Goal: Information Seeking & Learning: Compare options

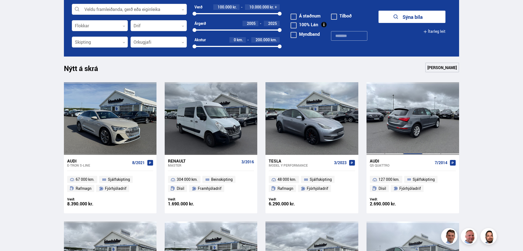
scroll to position [255, 0]
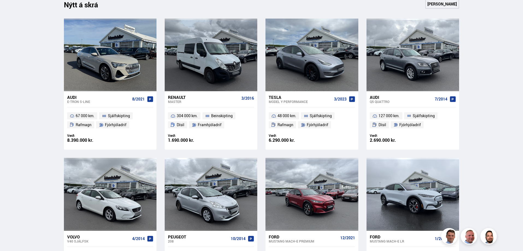
click at [375, 97] on div "Audi" at bounding box center [401, 97] width 63 height 5
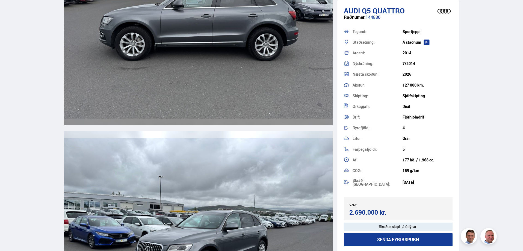
scroll to position [1784, 0]
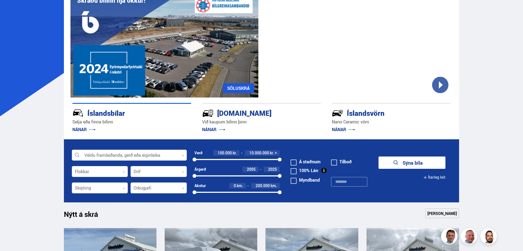
scroll to position [64, 0]
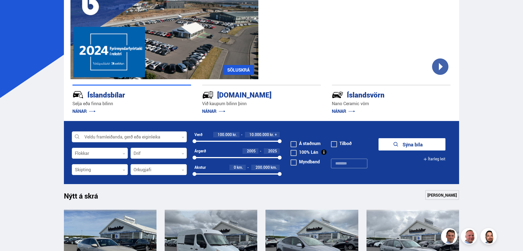
click at [426, 158] on icon at bounding box center [425, 159] width 3 height 3
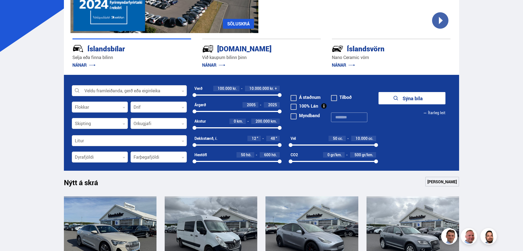
scroll to position [128, 0]
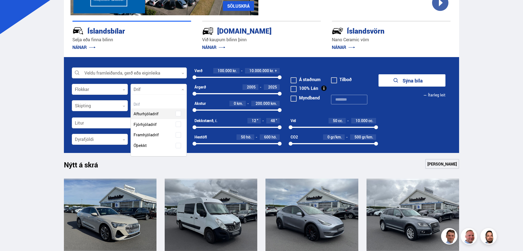
click at [174, 89] on div at bounding box center [159, 89] width 56 height 11
click at [164, 124] on div "Afturhjóladrif Fjórhjóladrif Framhjóladrif Óþekkt" at bounding box center [159, 125] width 56 height 51
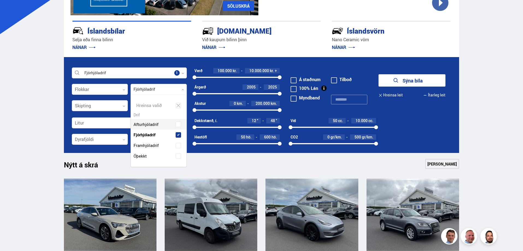
scroll to position [72, 55]
click at [410, 83] on button "Sýna 157 bíla" at bounding box center [411, 80] width 67 height 12
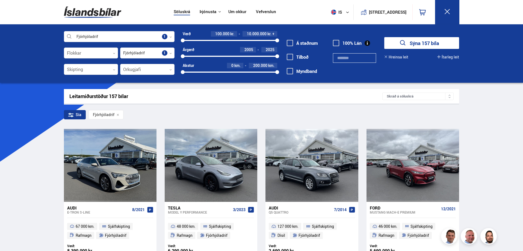
click at [449, 97] on icon at bounding box center [449, 97] width 2 height 1
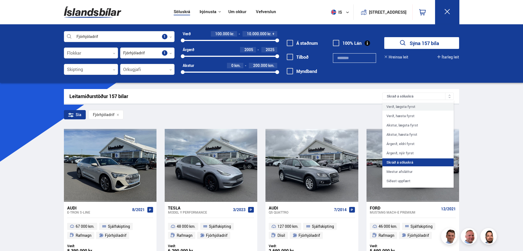
click at [417, 108] on div "Verð, lægsta fyrst" at bounding box center [417, 107] width 71 height 8
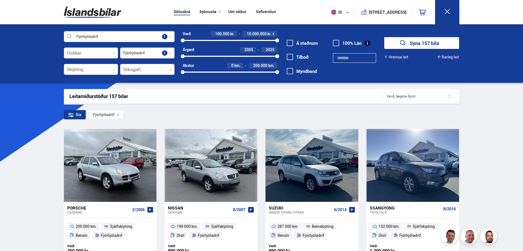
click at [290, 43] on span at bounding box center [290, 43] width 6 height 6
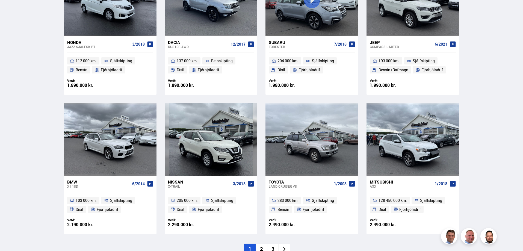
scroll to position [765, 0]
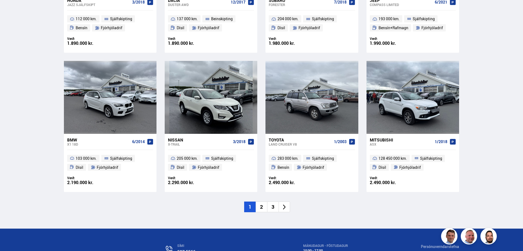
click at [266, 207] on li "2" at bounding box center [261, 207] width 11 height 11
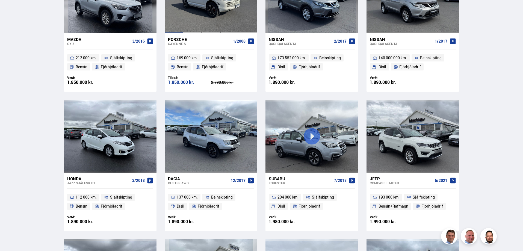
scroll to position [381, 0]
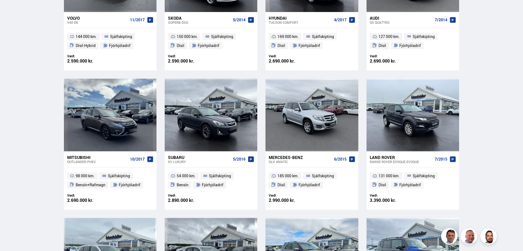
scroll to position [128, 0]
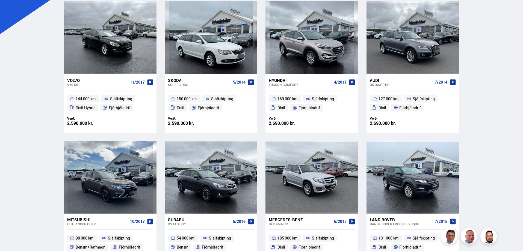
click at [77, 81] on div "Volvo" at bounding box center [97, 80] width 61 height 5
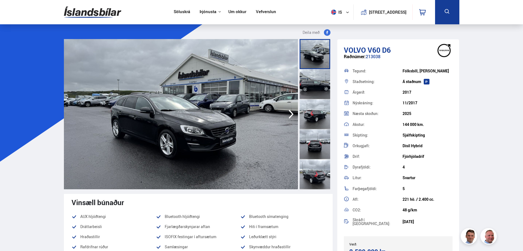
click at [193, 101] on img at bounding box center [181, 114] width 234 height 150
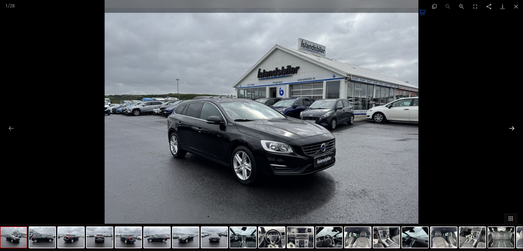
click at [512, 128] on button "Next slide" at bounding box center [511, 128] width 11 height 11
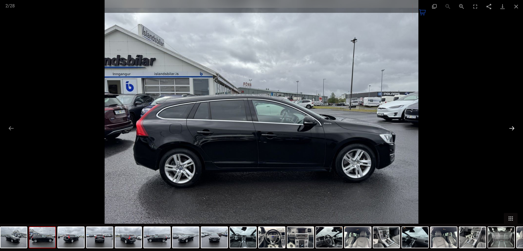
click at [512, 128] on button "Next slide" at bounding box center [511, 128] width 11 height 11
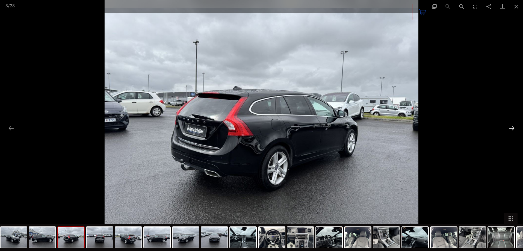
click at [512, 128] on button "Next slide" at bounding box center [511, 128] width 11 height 11
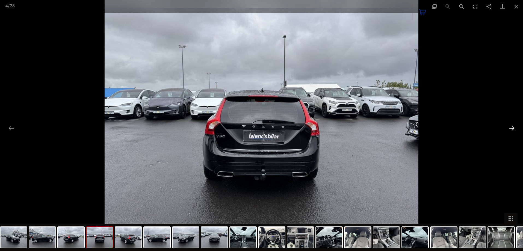
click at [511, 128] on button "Next slide" at bounding box center [511, 128] width 11 height 11
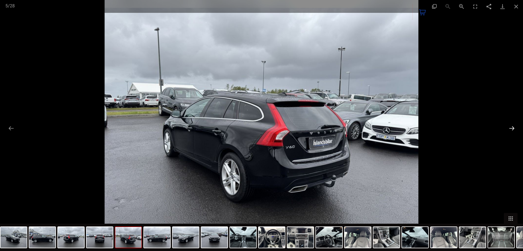
click at [511, 128] on button "Next slide" at bounding box center [511, 128] width 11 height 11
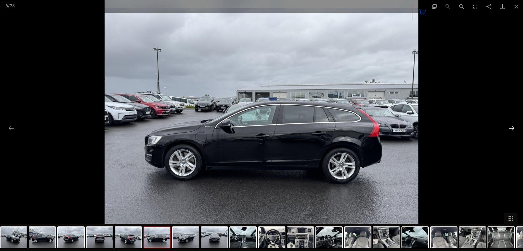
click at [511, 128] on button "Next slide" at bounding box center [511, 128] width 11 height 11
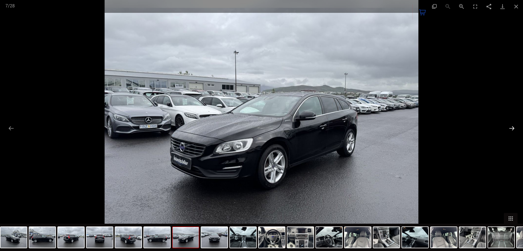
click at [511, 128] on button "Next slide" at bounding box center [511, 128] width 11 height 11
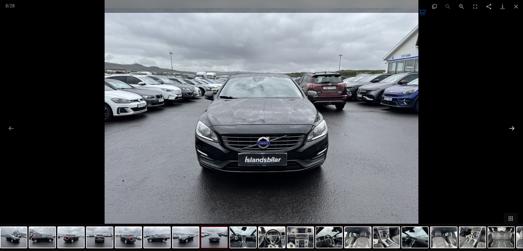
click at [511, 128] on button "Next slide" at bounding box center [511, 128] width 11 height 11
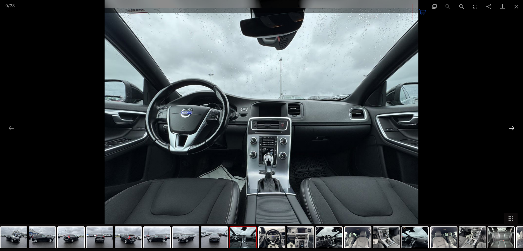
click at [511, 128] on button "Next slide" at bounding box center [511, 128] width 11 height 11
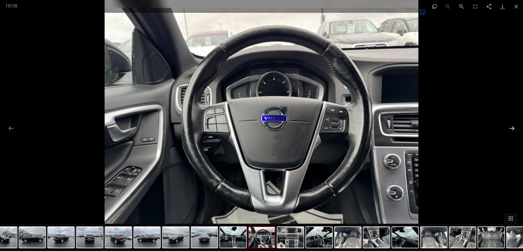
click at [511, 128] on button "Next slide" at bounding box center [511, 128] width 11 height 11
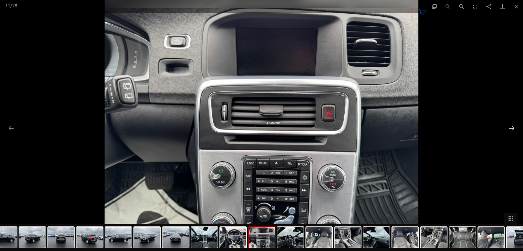
click at [511, 128] on button "Next slide" at bounding box center [511, 128] width 11 height 11
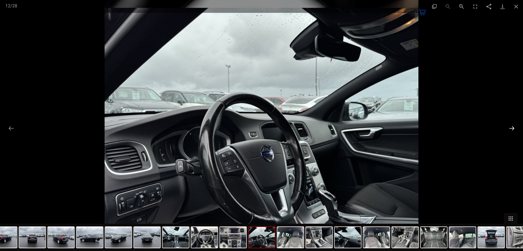
click at [511, 128] on button "Next slide" at bounding box center [511, 128] width 11 height 11
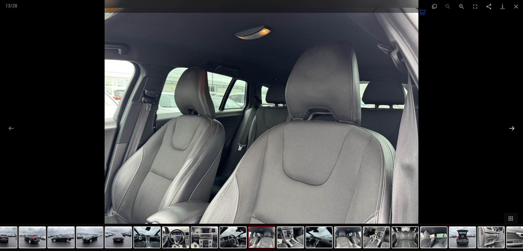
click at [511, 128] on button "Next slide" at bounding box center [511, 128] width 11 height 11
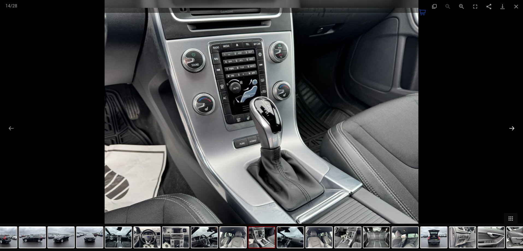
click at [511, 128] on button "Next slide" at bounding box center [511, 128] width 11 height 11
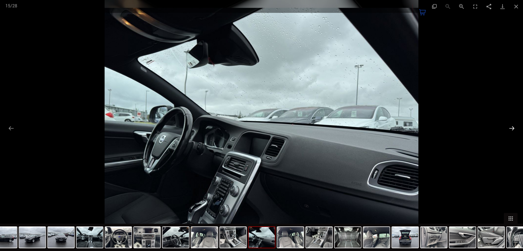
click at [511, 128] on button "Next slide" at bounding box center [511, 128] width 11 height 11
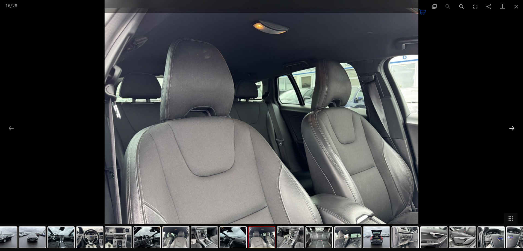
click at [511, 128] on button "Next slide" at bounding box center [511, 128] width 11 height 11
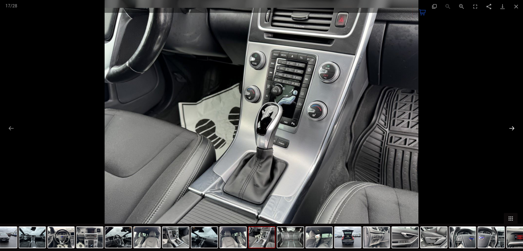
click at [511, 128] on button "Next slide" at bounding box center [511, 128] width 11 height 11
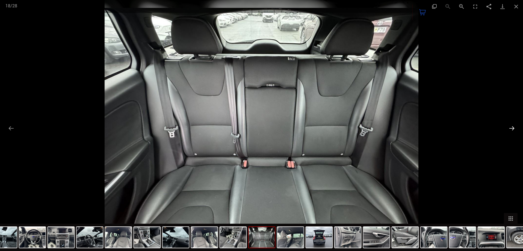
click at [511, 128] on button "Next slide" at bounding box center [511, 128] width 11 height 11
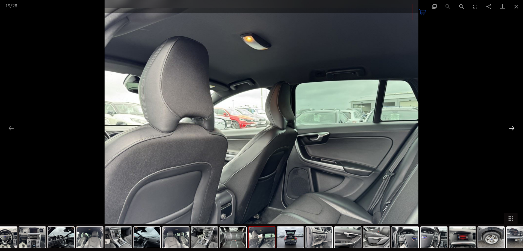
click at [511, 128] on button "Next slide" at bounding box center [511, 128] width 11 height 11
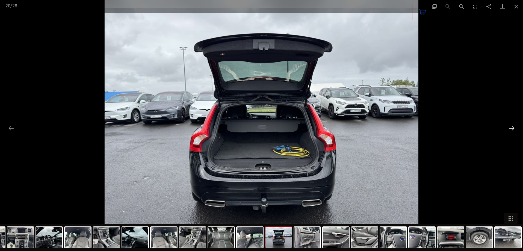
click at [511, 128] on button "Next slide" at bounding box center [511, 128] width 11 height 11
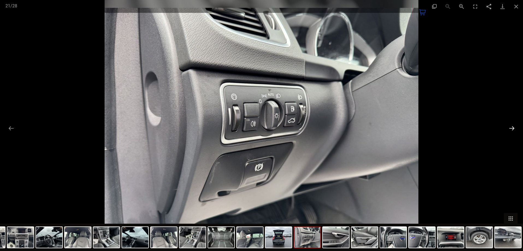
click at [511, 128] on button "Next slide" at bounding box center [511, 128] width 11 height 11
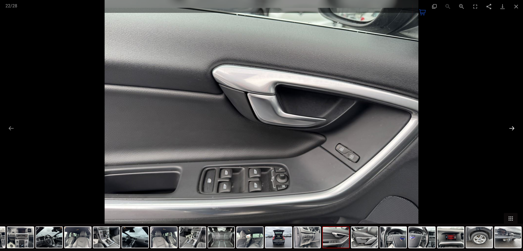
click at [510, 128] on button "Next slide" at bounding box center [511, 128] width 11 height 11
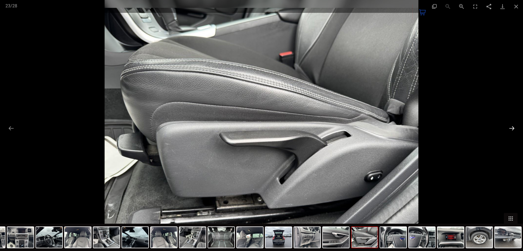
click at [509, 128] on button "Next slide" at bounding box center [511, 128] width 11 height 11
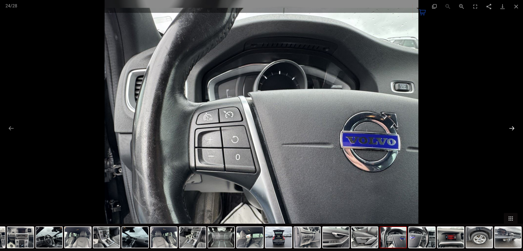
click at [509, 128] on button "Next slide" at bounding box center [511, 128] width 11 height 11
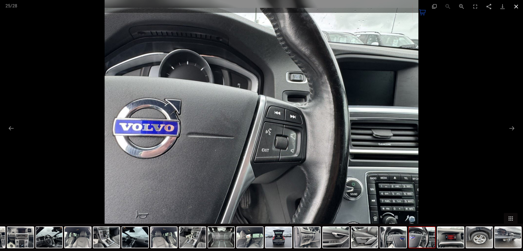
click at [514, 3] on button "Close gallery" at bounding box center [516, 6] width 14 height 13
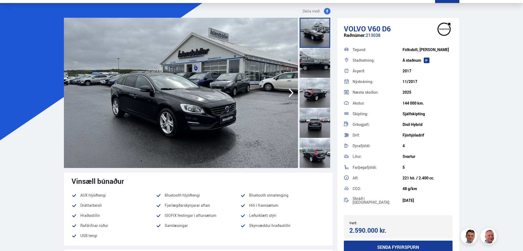
scroll to position [64, 0]
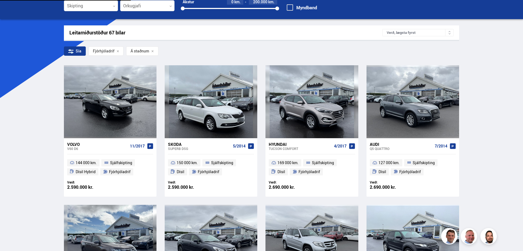
scroll to position [186, 0]
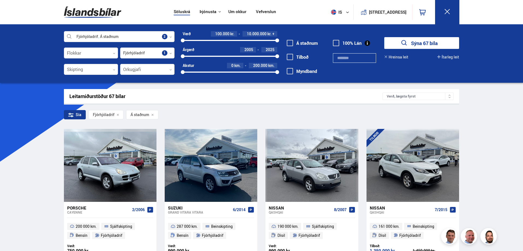
click at [290, 43] on span at bounding box center [290, 43] width 6 height 6
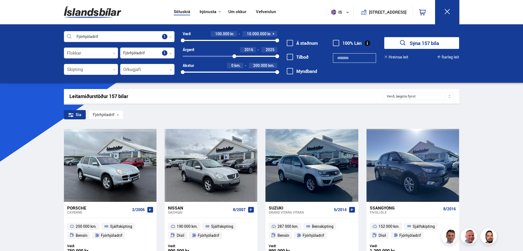
drag, startPoint x: 183, startPoint y: 56, endPoint x: 234, endPoint y: 57, distance: 51.3
click at [234, 57] on div at bounding box center [234, 56] width 4 height 4
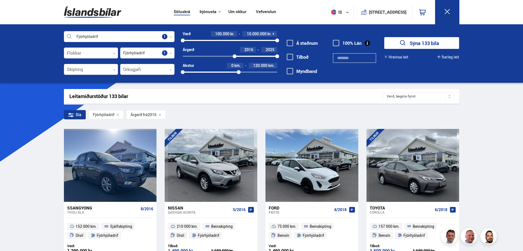
drag, startPoint x: 277, startPoint y: 71, endPoint x: 239, endPoint y: 71, distance: 38.2
click at [239, 71] on div at bounding box center [239, 72] width 4 height 4
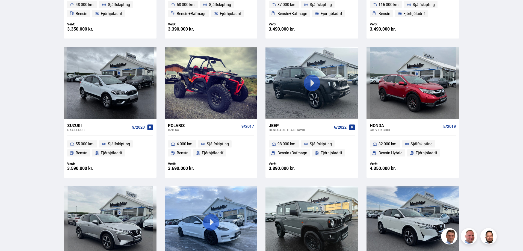
scroll to position [510, 0]
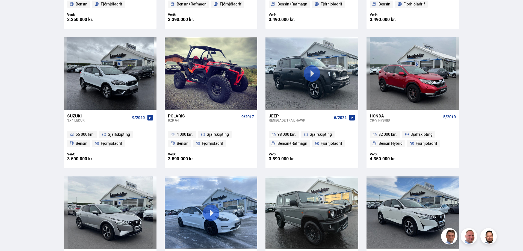
click at [381, 116] on div "Honda" at bounding box center [405, 115] width 71 height 5
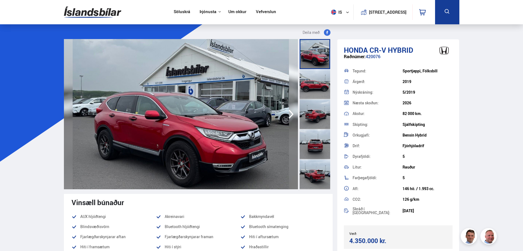
click at [175, 93] on img at bounding box center [181, 114] width 234 height 150
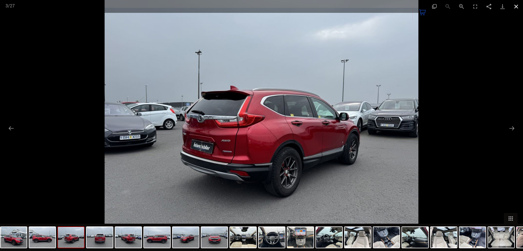
click at [516, 5] on button "Close gallery" at bounding box center [516, 6] width 14 height 13
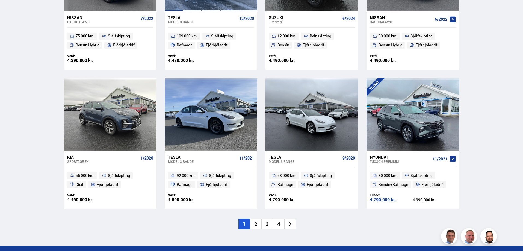
scroll to position [759, 0]
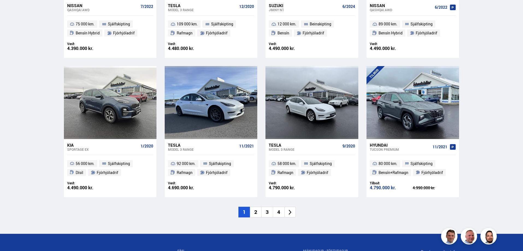
click at [257, 212] on li "2" at bounding box center [255, 212] width 11 height 11
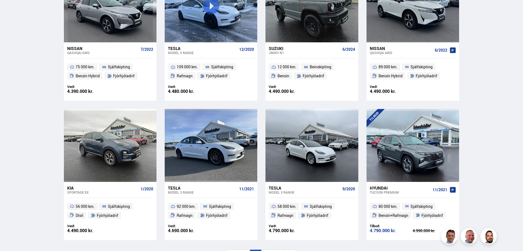
scroll to position [583, 0]
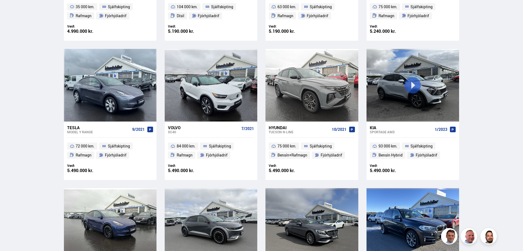
scroll to position [382, 0]
